Goal: Information Seeking & Learning: Learn about a topic

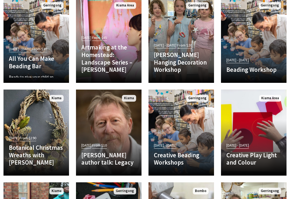
scroll to position [275, 0]
click at [17, 55] on h4 "All You Can Make Beading Bar" at bounding box center [36, 62] width 55 height 15
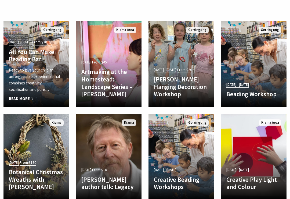
scroll to position [250, 0]
click at [95, 84] on h4 "Artmaking at the Homestead: Landscape Series – Amber Hearn" at bounding box center [108, 83] width 55 height 30
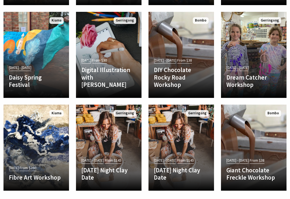
scroll to position [445, 0]
click at [185, 78] on div "02 Oct 25 - 10 Oct 25 From $38 DIY Chocolate Rocky Road Workshop DIY Rocky Road…" at bounding box center [180, 74] width 65 height 36
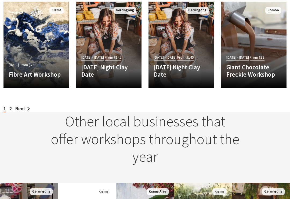
scroll to position [561, 0]
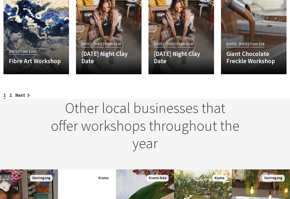
click at [20, 94] on link "Next" at bounding box center [22, 95] width 14 height 6
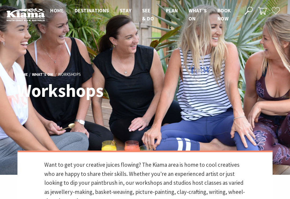
scroll to position [570, 0]
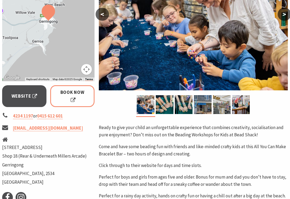
scroll to position [146, 0]
click at [169, 103] on img at bounding box center [165, 104] width 18 height 19
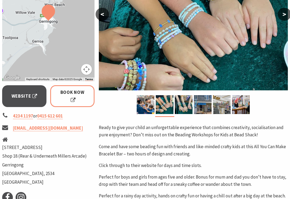
click at [181, 110] on img at bounding box center [184, 104] width 18 height 19
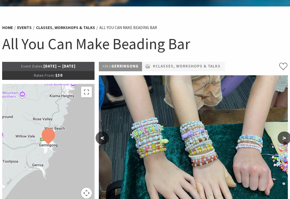
scroll to position [0, 0]
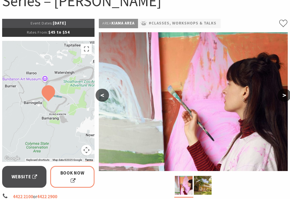
scroll to position [79, 0]
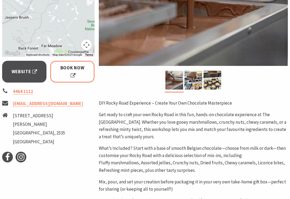
click at [198, 84] on img at bounding box center [193, 80] width 18 height 19
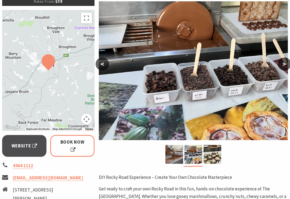
scroll to position [96, 0]
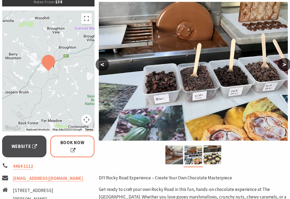
click at [215, 151] on img at bounding box center [212, 154] width 18 height 19
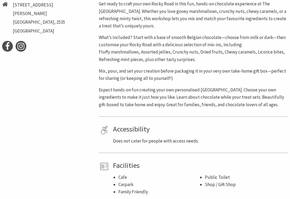
scroll to position [227, 0]
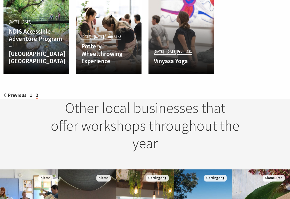
scroll to position [364, 0]
